Goal: Information Seeking & Learning: Learn about a topic

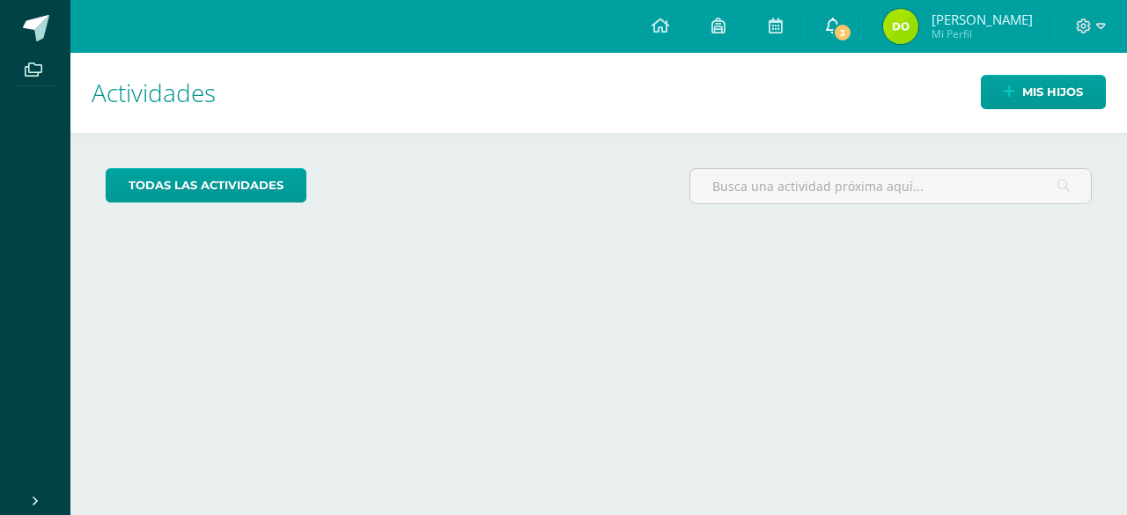
click at [833, 18] on icon at bounding box center [833, 26] width 14 height 16
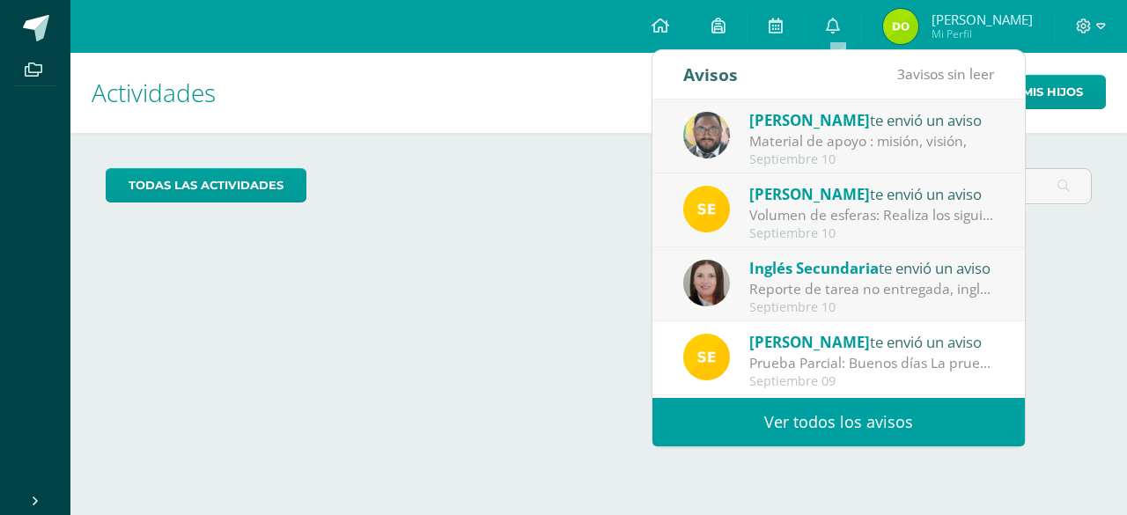
click at [918, 417] on link "Ver todos los avisos" at bounding box center [839, 422] width 373 height 48
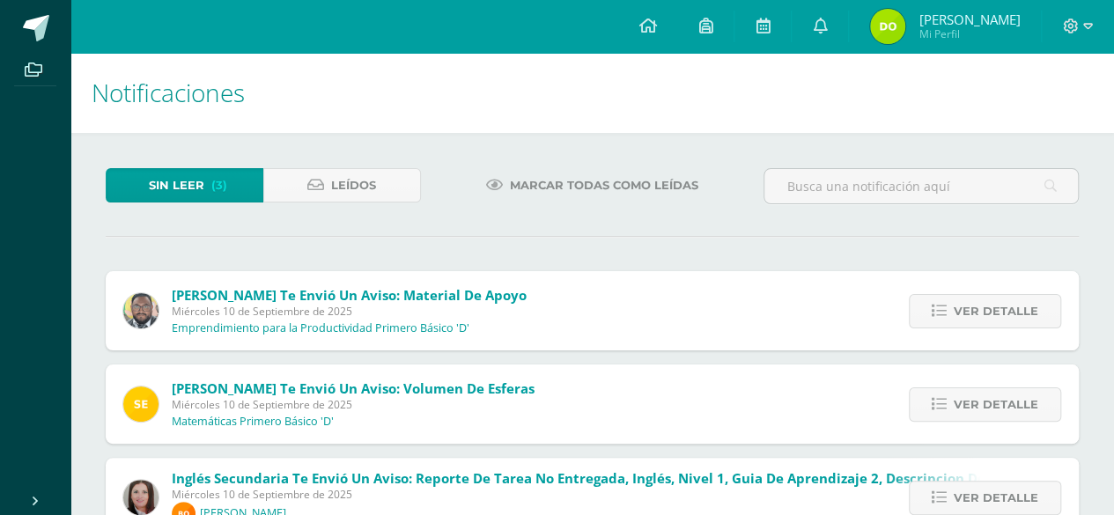
click at [752, 352] on div "[PERSON_NAME] te envió un aviso: Material de apoyo [DATE] Emprendimiento para l…" at bounding box center [592, 404] width 973 height 266
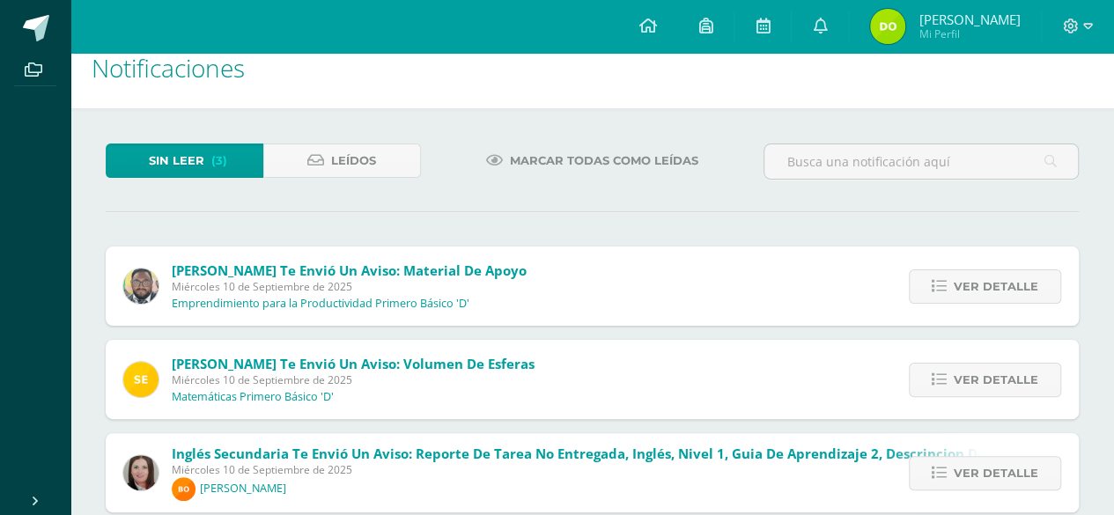
scroll to position [55, 0]
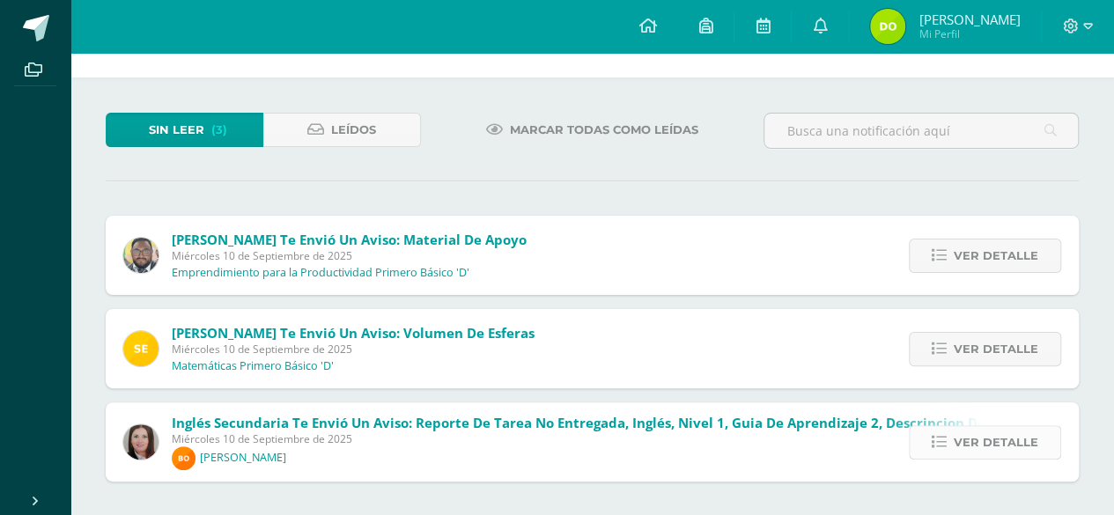
click at [1006, 437] on span "Ver detalle" at bounding box center [996, 442] width 85 height 33
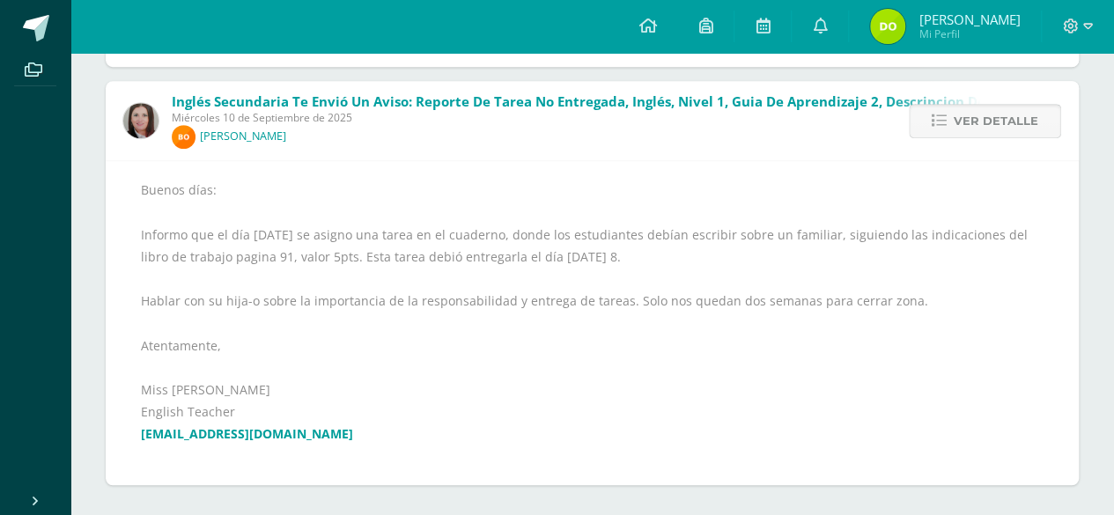
scroll to position [379, 0]
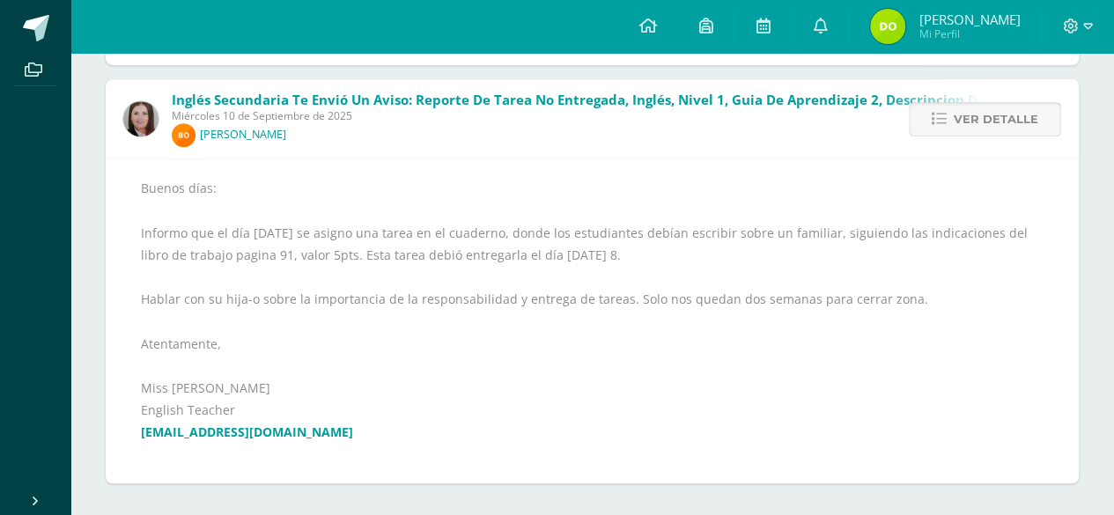
click at [1027, 116] on span "Ver detalle" at bounding box center [996, 119] width 85 height 33
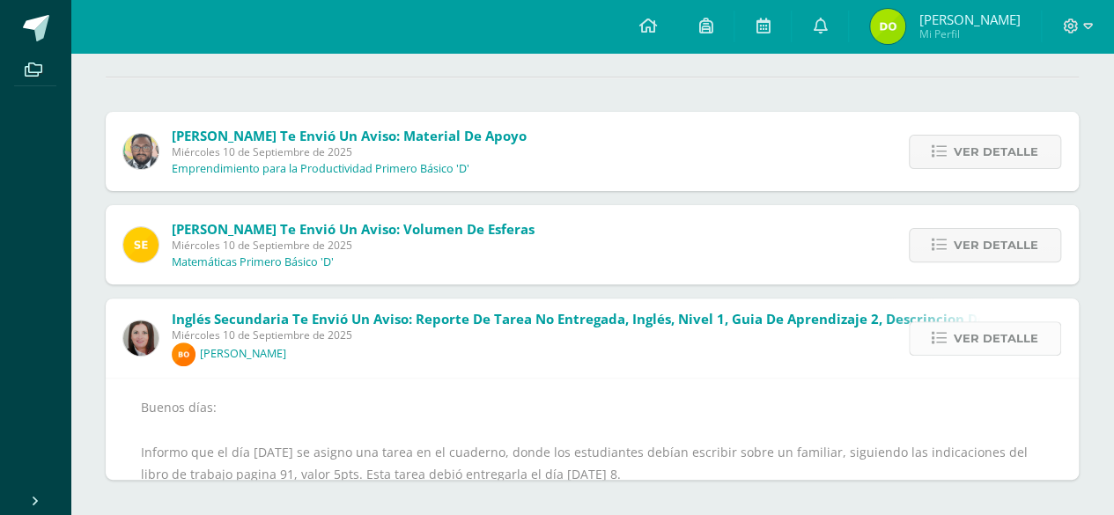
scroll to position [0, 0]
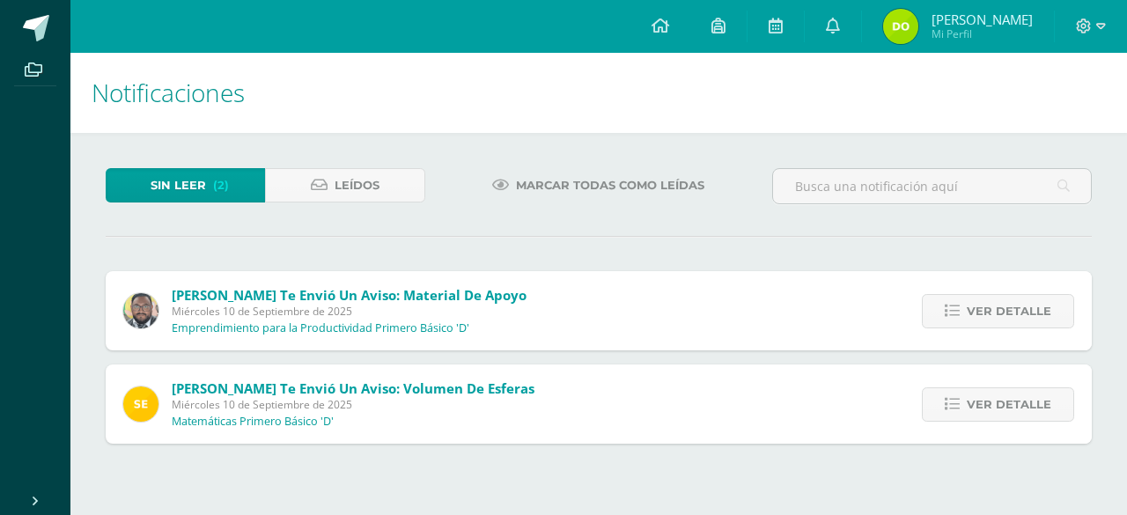
click at [1038, 303] on span "Ver detalle" at bounding box center [1009, 311] width 85 height 33
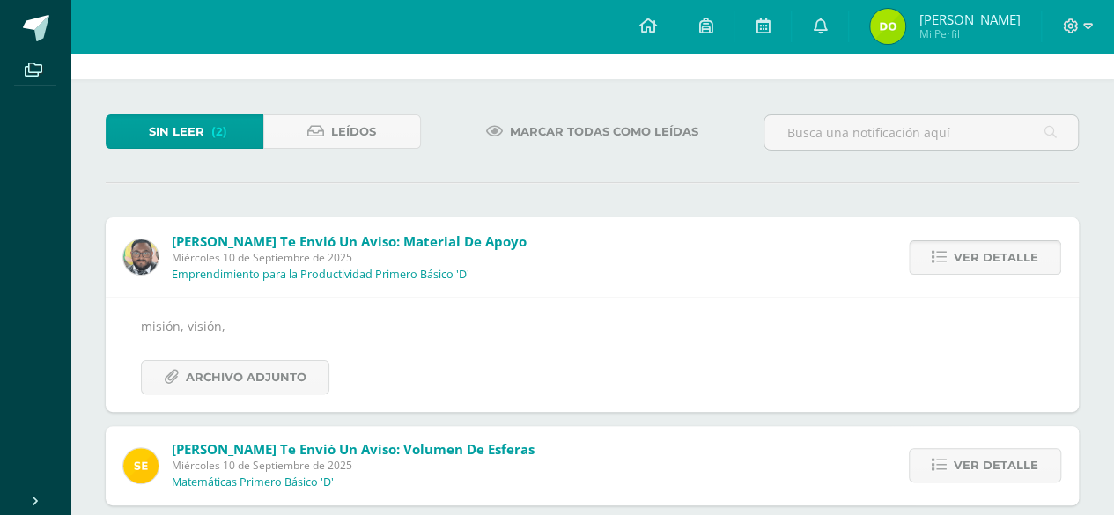
scroll to position [74, 0]
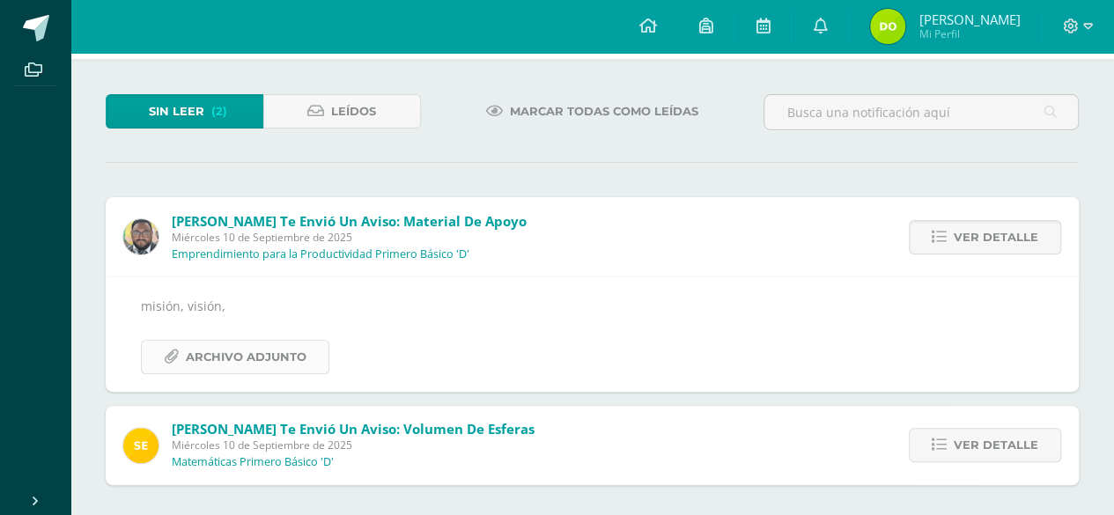
click at [174, 344] on link "Archivo Adjunto" at bounding box center [235, 357] width 188 height 34
click at [980, 449] on span "Ver detalle" at bounding box center [996, 445] width 85 height 33
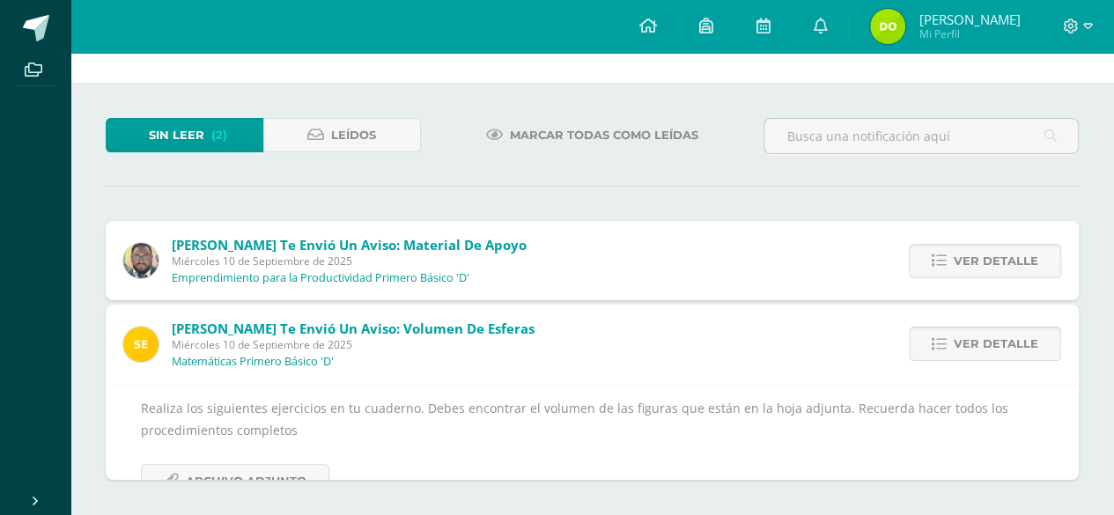
scroll to position [5, 0]
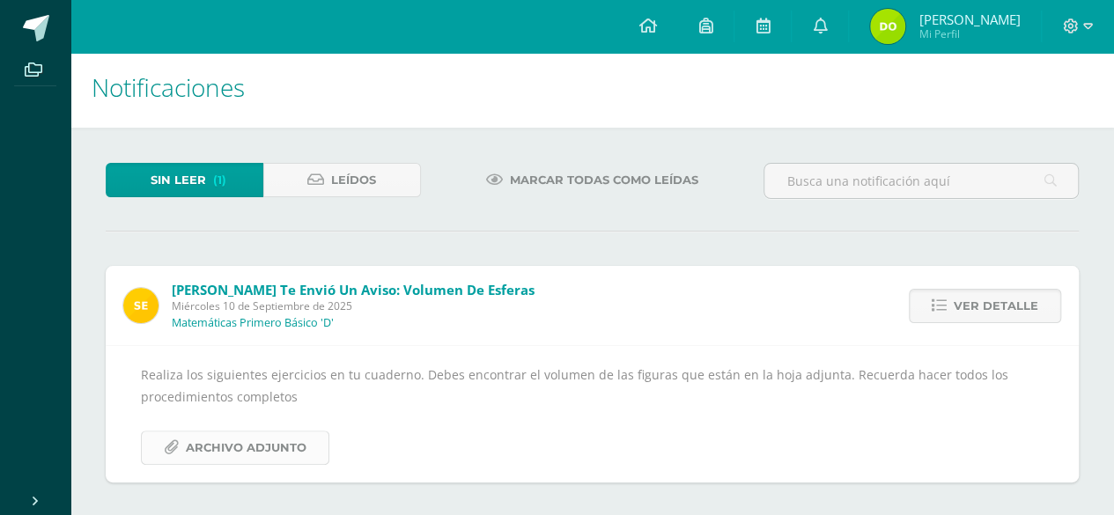
click at [186, 453] on span "Archivo Adjunto" at bounding box center [246, 448] width 121 height 33
click at [948, 393] on div "Realiza los siguientes ejercicios en tu cuaderno. Debes encontrar el volumen de…" at bounding box center [592, 414] width 903 height 101
click at [637, 233] on div "Sin leer (1) Leídos Marcar todas como leídas [PERSON_NAME] te envió un aviso: V…" at bounding box center [592, 323] width 1044 height 390
click at [973, 301] on span "Ver detalle" at bounding box center [996, 306] width 85 height 33
